Goal: Navigation & Orientation: Understand site structure

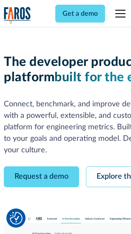
scroll to position [48, 0]
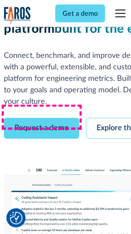
click at [42, 118] on link "Request a demo" at bounding box center [41, 128] width 75 height 21
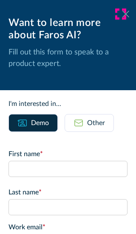
click at [122, 14] on icon at bounding box center [125, 14] width 7 height 6
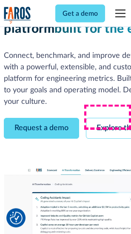
click at [111, 118] on link "Explore the platform" at bounding box center [131, 128] width 91 height 21
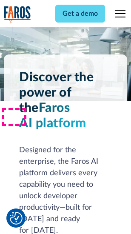
scroll to position [6478, 0]
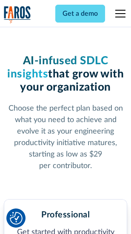
scroll to position [1348, 0]
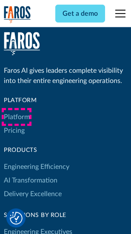
click at [17, 117] on link "Platform" at bounding box center [17, 117] width 26 height 14
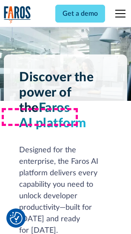
scroll to position [6751, 0]
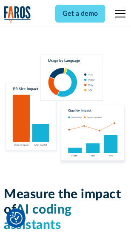
scroll to position [5309, 0]
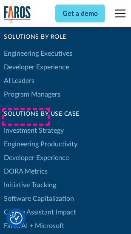
click at [26, 165] on link "DORA Metrics" at bounding box center [26, 172] width 44 height 14
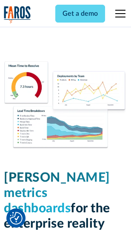
scroll to position [3765, 0]
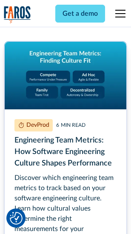
scroll to position [3870, 0]
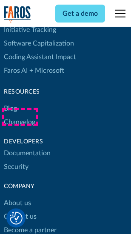
click at [20, 117] on link "Changelog" at bounding box center [19, 122] width 31 height 14
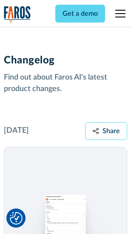
scroll to position [10428, 0]
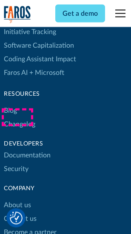
click at [17, 199] on link "About us" at bounding box center [17, 206] width 27 height 14
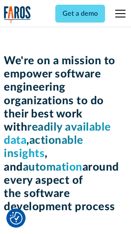
scroll to position [2941, 0]
